Goal: Transaction & Acquisition: Purchase product/service

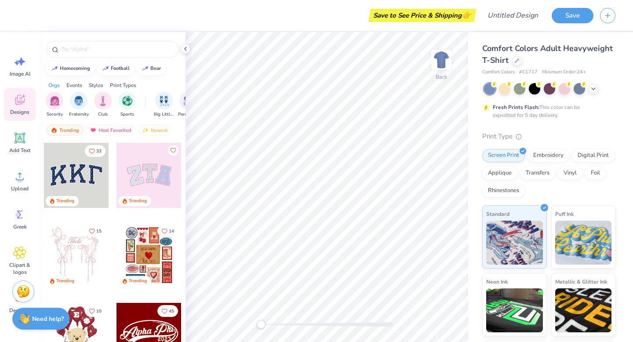
click at [150, 250] on div at bounding box center [149, 255] width 65 height 65
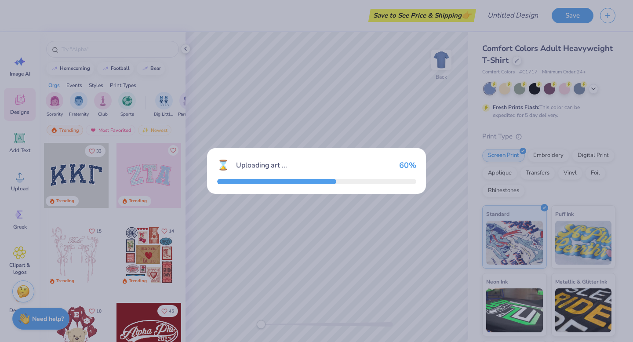
click at [514, 59] on div "⌛ Uploading art ... 60 %" at bounding box center [316, 171] width 633 height 342
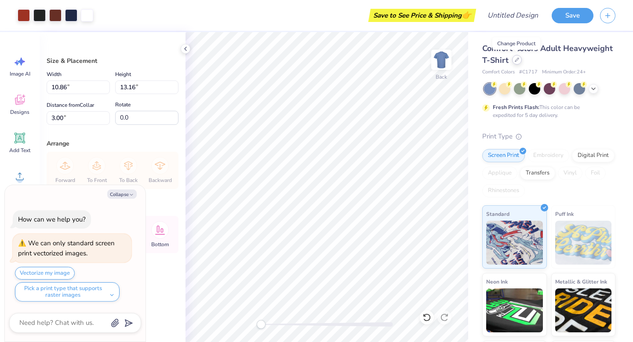
click at [516, 62] on icon at bounding box center [517, 60] width 4 height 4
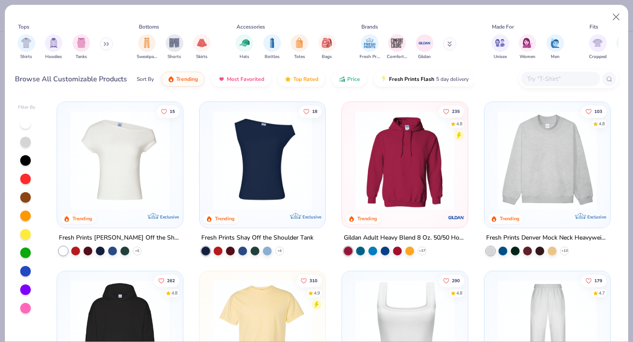
click at [419, 198] on img at bounding box center [405, 160] width 108 height 99
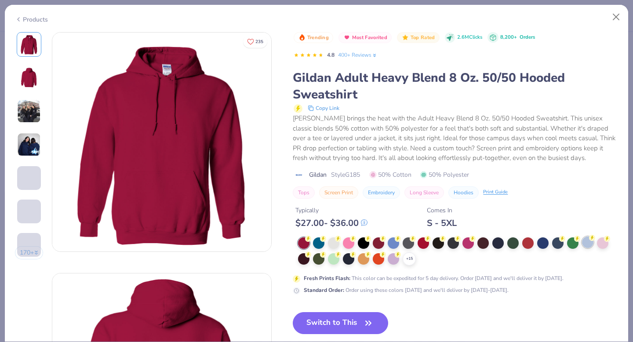
click at [587, 239] on div at bounding box center [587, 242] width 11 height 11
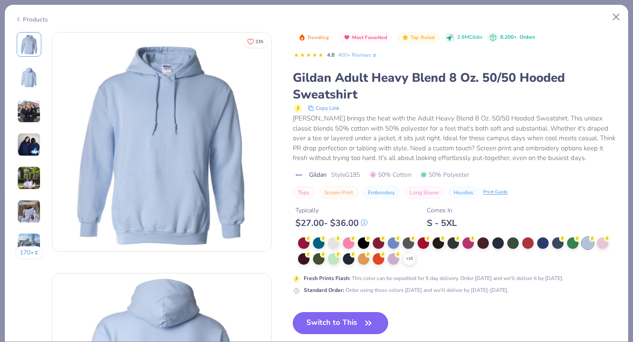
click at [369, 317] on icon "button" at bounding box center [368, 323] width 12 height 12
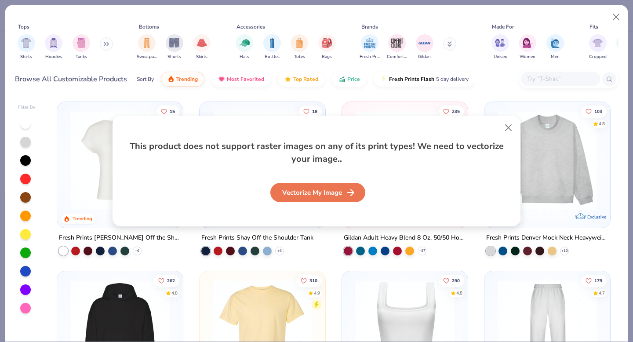
click at [337, 193] on div "Vectorize My Image" at bounding box center [317, 192] width 95 height 19
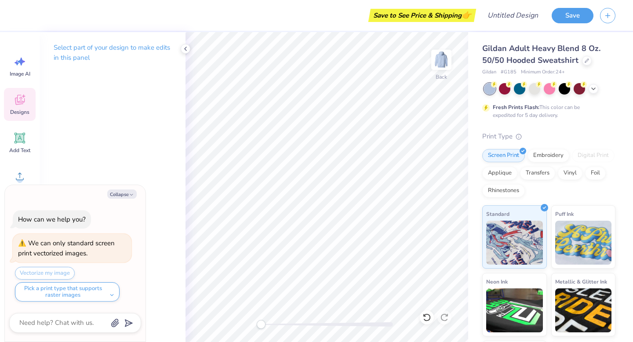
click at [27, 105] on div "Designs" at bounding box center [20, 104] width 32 height 33
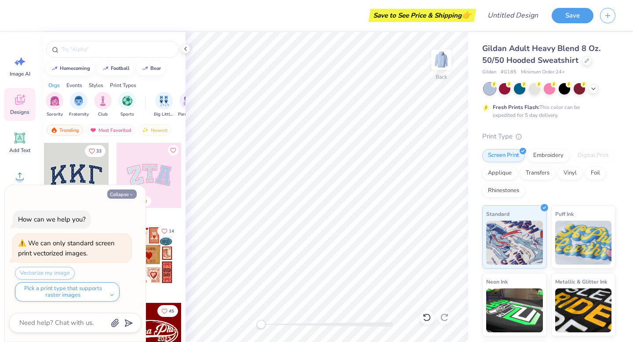
click at [120, 194] on button "Collapse" at bounding box center [121, 193] width 29 height 9
type textarea "x"
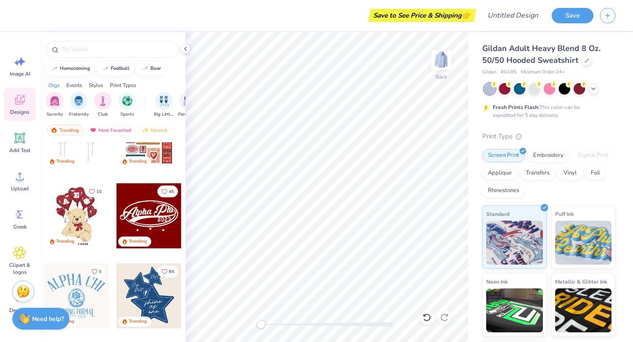
scroll to position [132, 0]
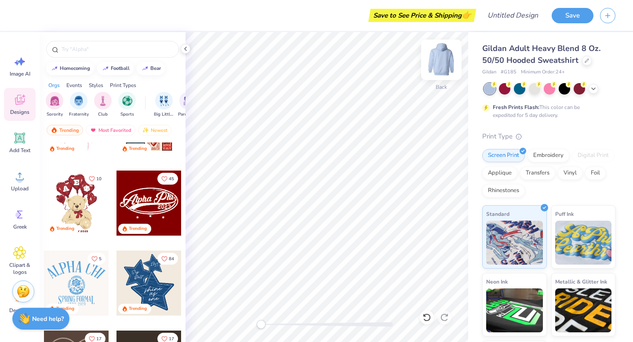
click at [448, 55] on img at bounding box center [441, 59] width 35 height 35
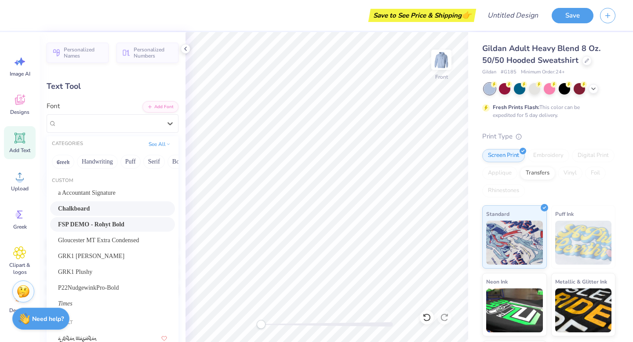
scroll to position [0, 1]
